Goal: Task Accomplishment & Management: Manage account settings

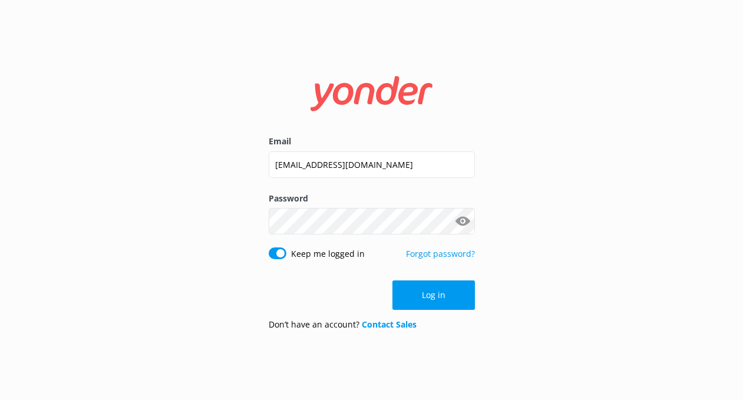
click at [458, 223] on button "Show password" at bounding box center [463, 222] width 24 height 24
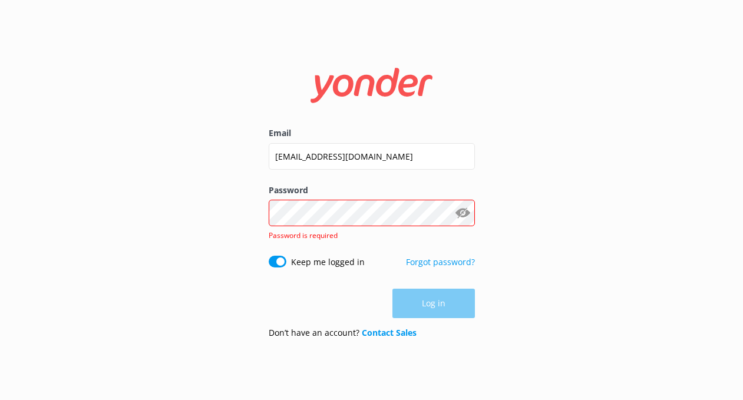
click at [540, 194] on div "Email [EMAIL_ADDRESS][DOMAIN_NAME] Password Show password Password is required …" at bounding box center [371, 200] width 743 height 400
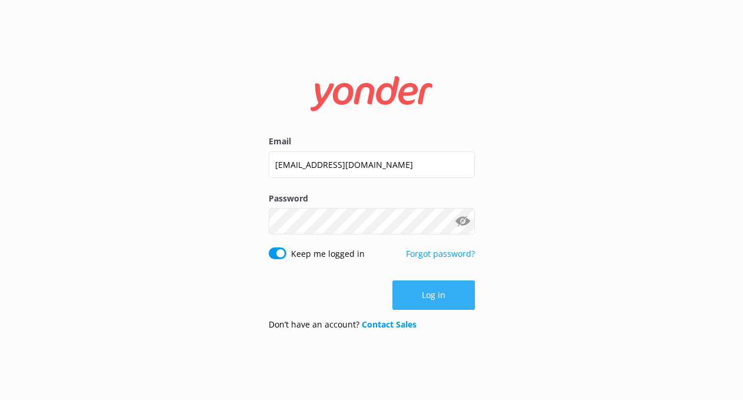
click at [463, 299] on button "Log in" at bounding box center [433, 294] width 82 height 29
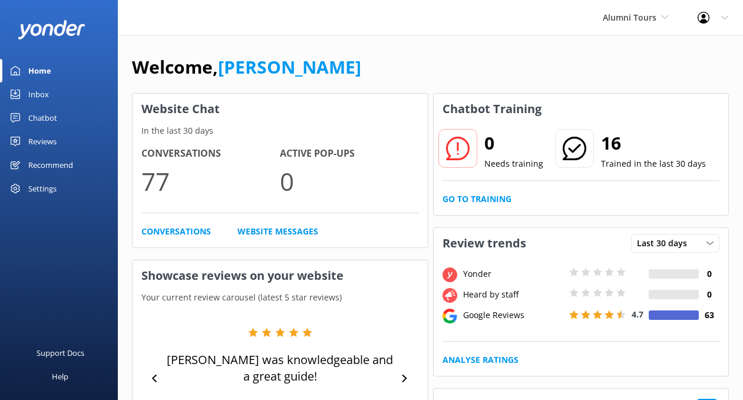
click at [722, 14] on icon at bounding box center [724, 17] width 7 height 7
click at [678, 51] on link "Profile Settings" at bounding box center [685, 49] width 118 height 29
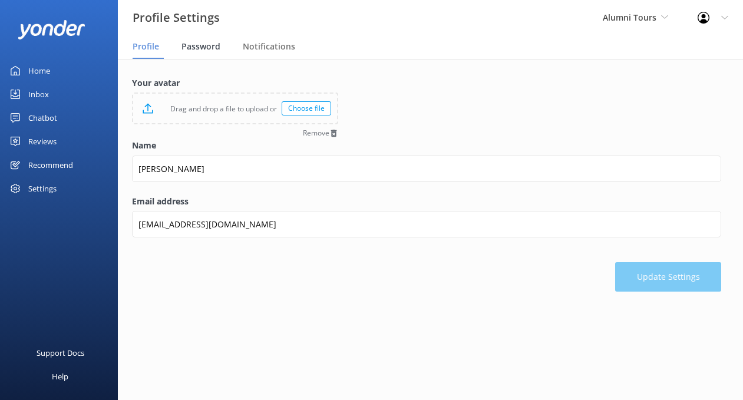
click at [209, 46] on span "Password" at bounding box center [200, 47] width 39 height 12
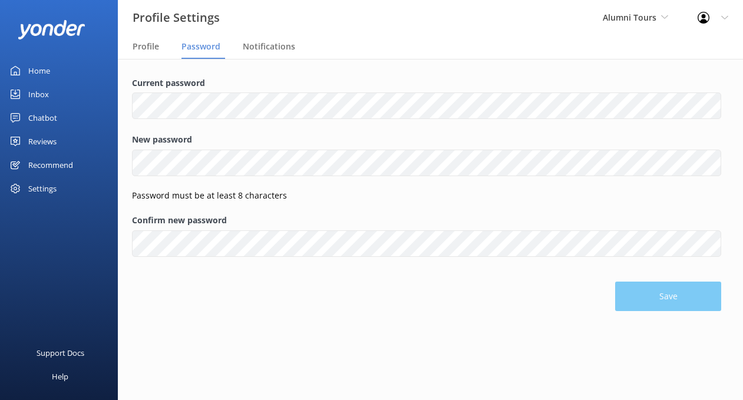
click at [469, 29] on div "Profile Settings Alumni Tours Alumni Tours (Do Not Use) Alumni Tours Profile Se…" at bounding box center [371, 17] width 743 height 35
click at [423, 287] on div "Save" at bounding box center [426, 291] width 589 height 41
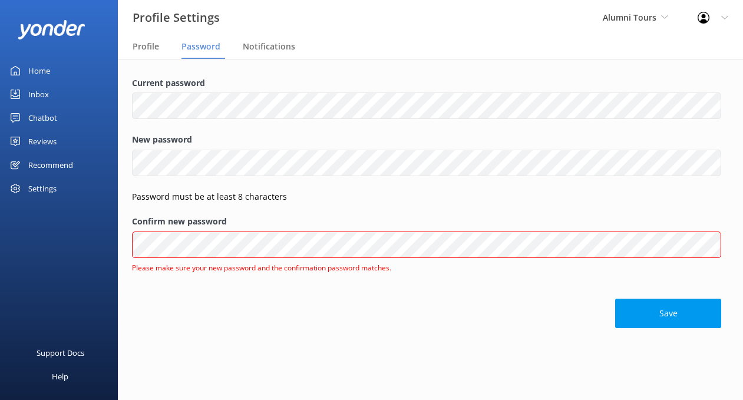
click at [347, 309] on div "Save" at bounding box center [426, 307] width 589 height 41
click at [629, 315] on button "Save" at bounding box center [668, 313] width 106 height 29
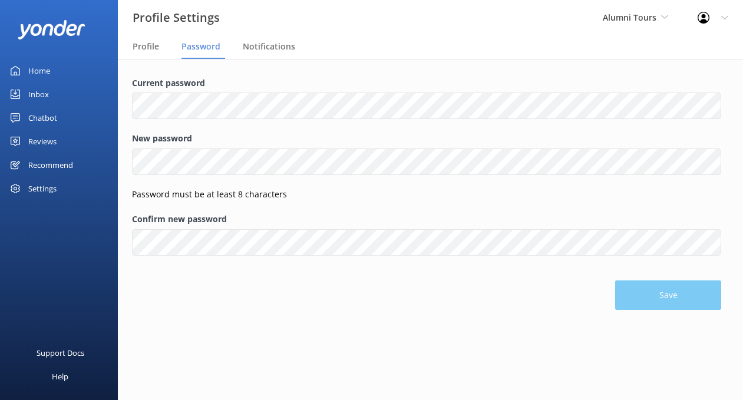
click at [724, 14] on icon at bounding box center [724, 17] width 7 height 7
click at [677, 75] on link "Logout" at bounding box center [685, 79] width 118 height 29
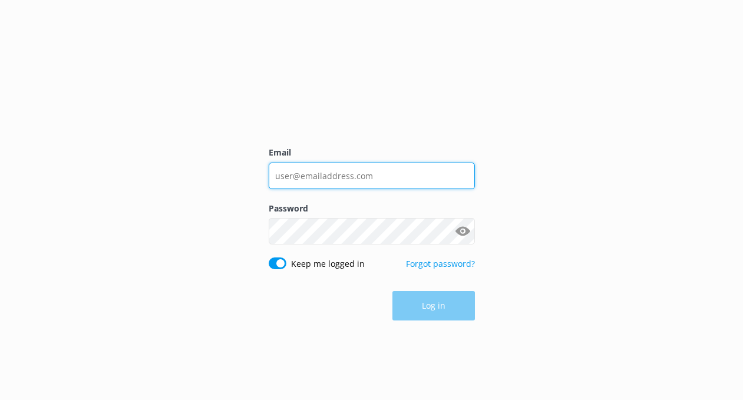
type input "[EMAIL_ADDRESS][DOMAIN_NAME]"
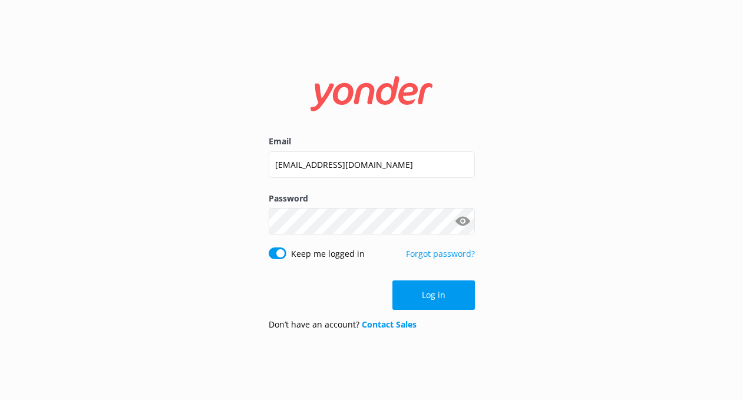
click at [464, 219] on button "Show password" at bounding box center [463, 222] width 24 height 24
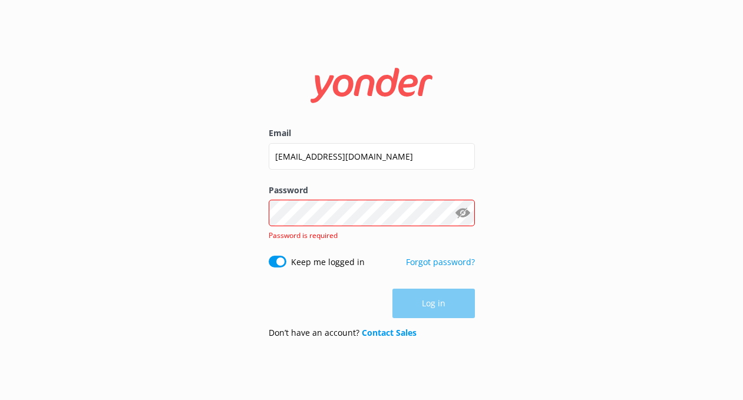
click at [159, 206] on div "Email [EMAIL_ADDRESS][DOMAIN_NAME] Password Show password Password is required …" at bounding box center [371, 200] width 743 height 400
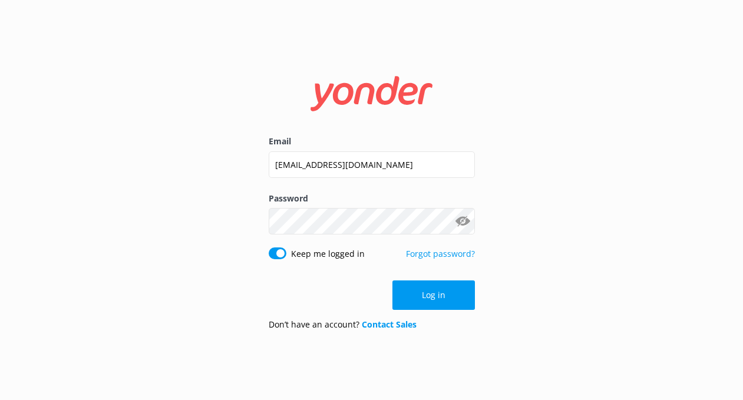
click at [543, 241] on div "Email [EMAIL_ADDRESS][DOMAIN_NAME] Password Show password Keep me logged in For…" at bounding box center [371, 200] width 743 height 400
click at [438, 290] on button "Log in" at bounding box center [433, 294] width 82 height 29
